Goal: Communication & Community: Answer question/provide support

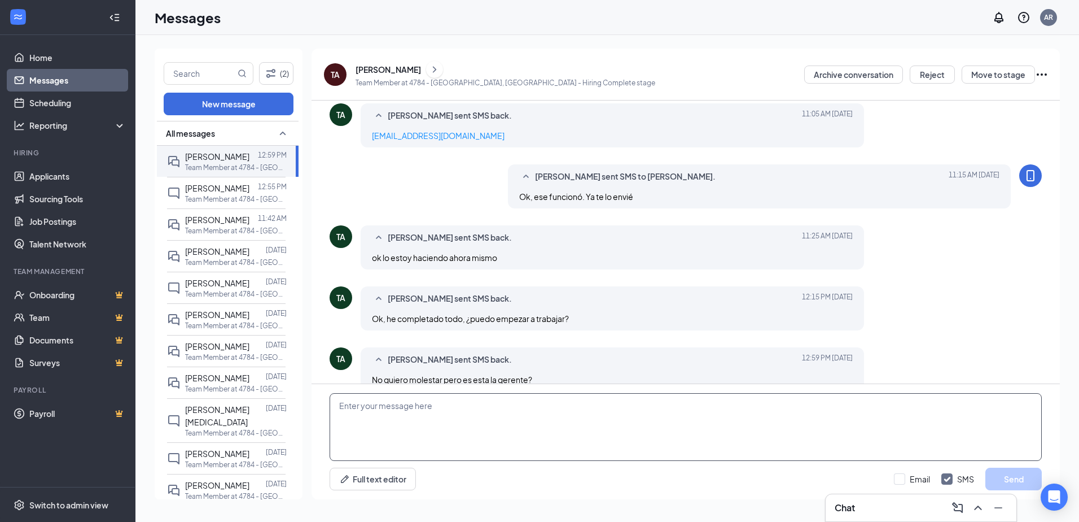
scroll to position [356, 0]
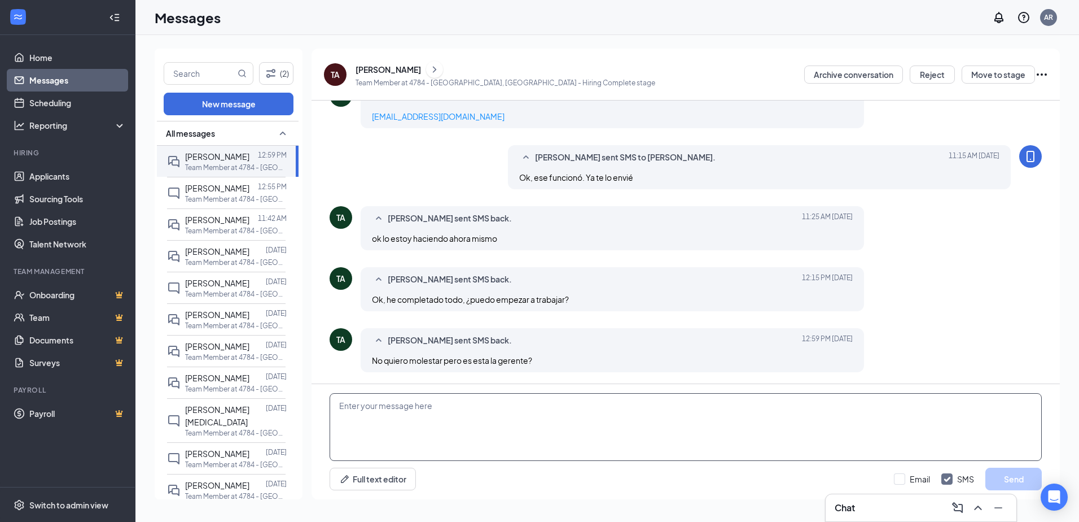
click at [435, 414] on textarea at bounding box center [686, 427] width 712 height 68
type textarea "Sí"
click at [1002, 476] on button "Send" at bounding box center [1014, 478] width 56 height 23
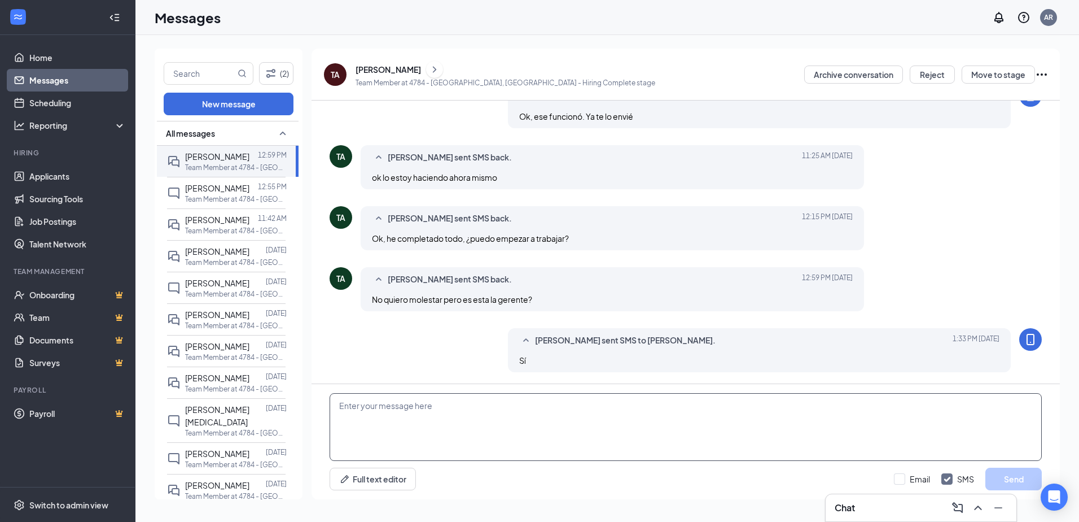
click at [492, 424] on textarea at bounding box center [686, 427] width 712 height 68
type textarea "E"
type textarea "Voy a revisar"
click at [1008, 478] on button "Send" at bounding box center [1014, 478] width 56 height 23
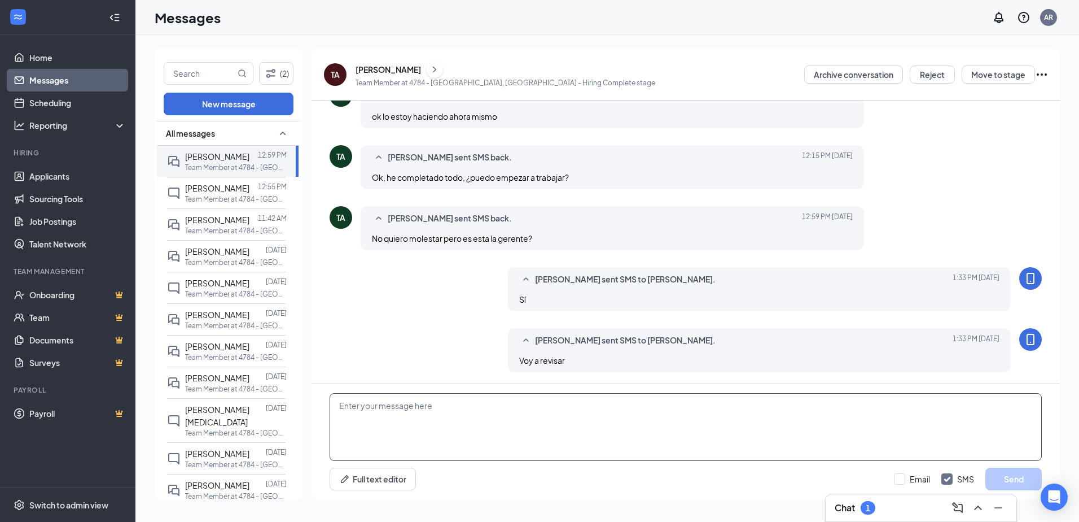
click at [640, 421] on textarea at bounding box center [686, 427] width 712 height 68
click at [469, 410] on textarea at bounding box center [686, 427] width 712 height 68
click at [371, 431] on textarea at bounding box center [686, 427] width 712 height 68
click at [847, 504] on h3 "Chat" at bounding box center [845, 507] width 20 height 12
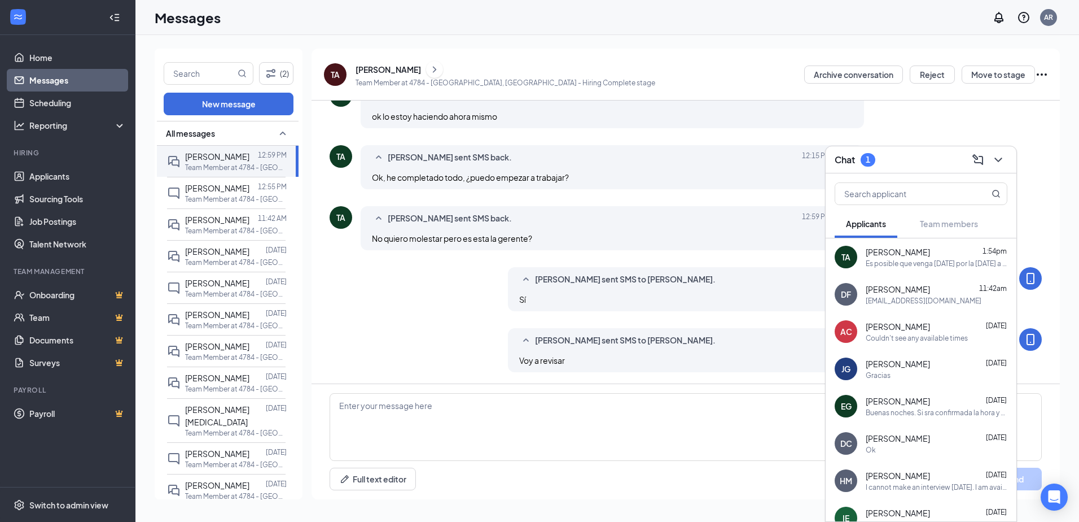
click at [942, 267] on div "Es posible que venga [DATE] por la [DATE] a trabajar o aún no estás seguro?" at bounding box center [937, 264] width 142 height 10
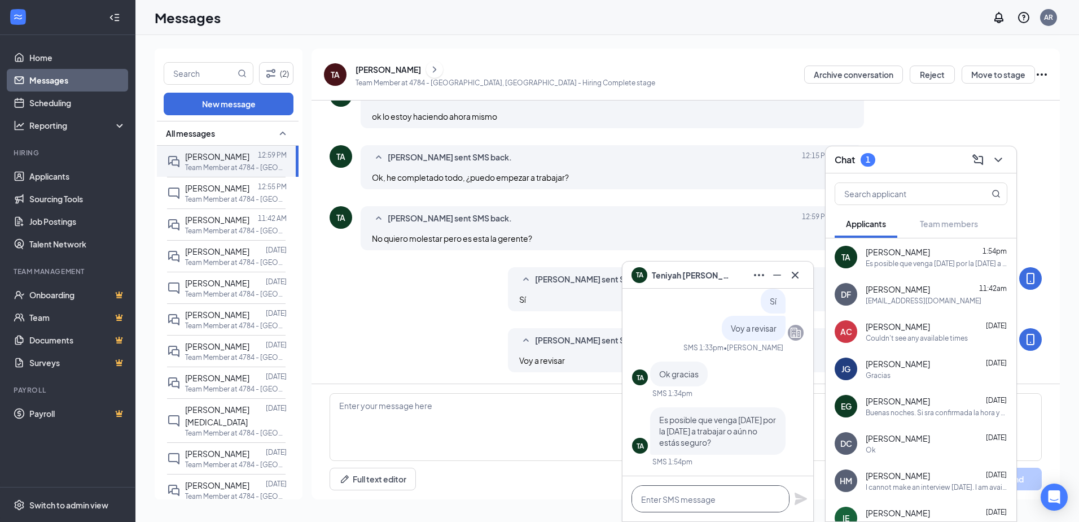
click at [744, 496] on textarea at bounding box center [711, 498] width 158 height 27
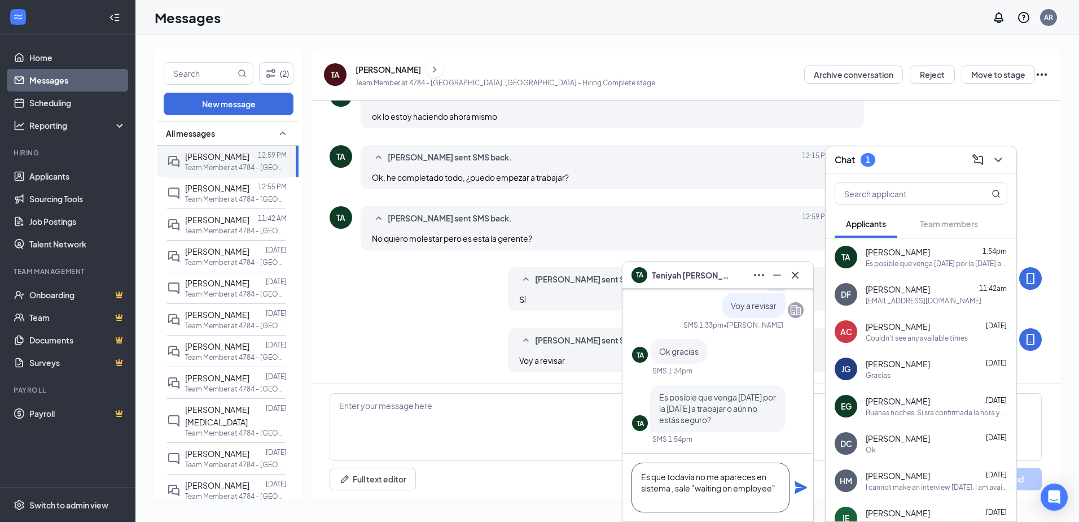
type textarea "Es que todavía no me apareces en sistema , sale "waiting on employee""
click at [795, 489] on icon "Plane" at bounding box center [801, 487] width 14 height 14
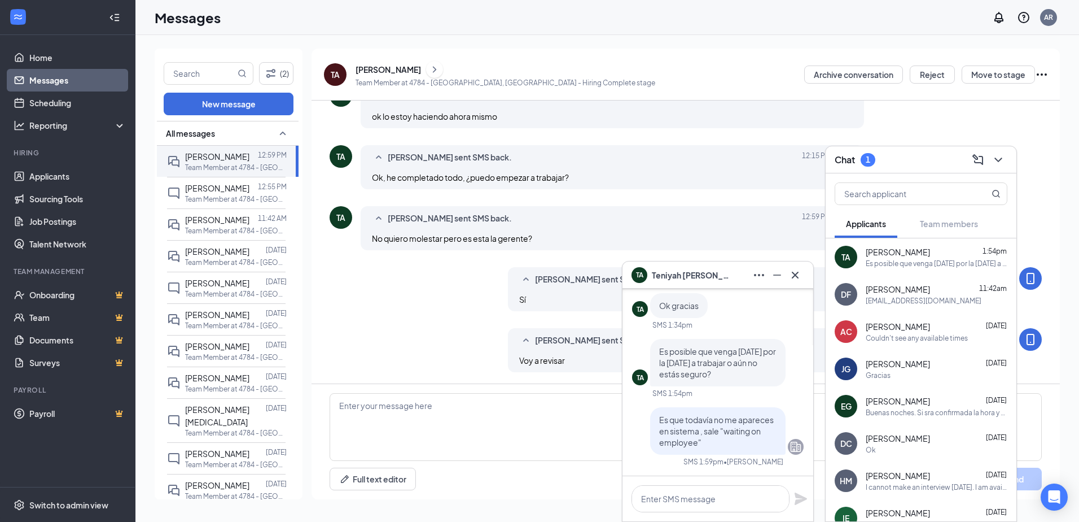
scroll to position [0, 0]
